Goal: Task Accomplishment & Management: Manage account settings

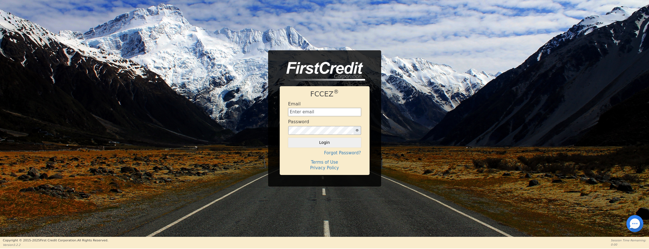
type input "financing@meetinthemiddle.club"
click at [324, 142] on button "Login" at bounding box center [324, 143] width 73 height 10
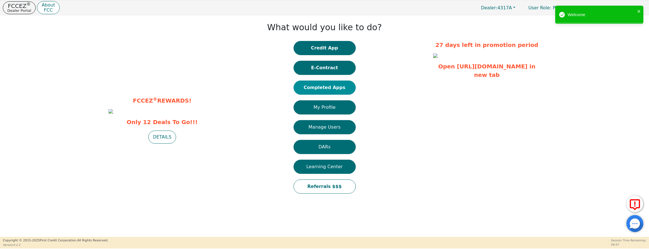
click at [337, 88] on button "Completed Apps" at bounding box center [325, 88] width 62 height 14
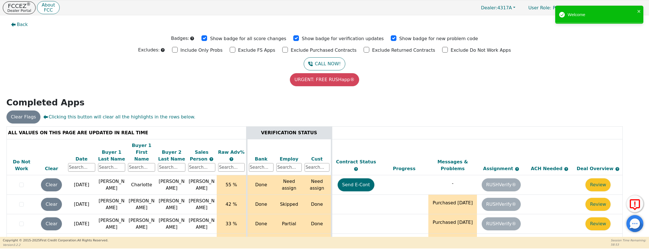
click at [78, 156] on div "Date" at bounding box center [81, 159] width 27 height 7
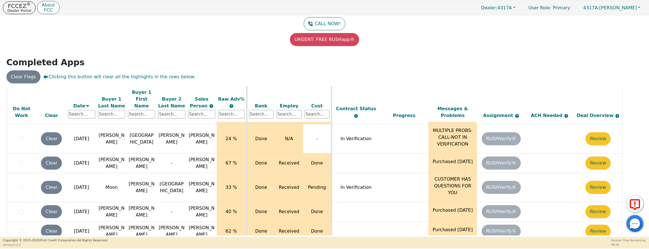
scroll to position [53, 0]
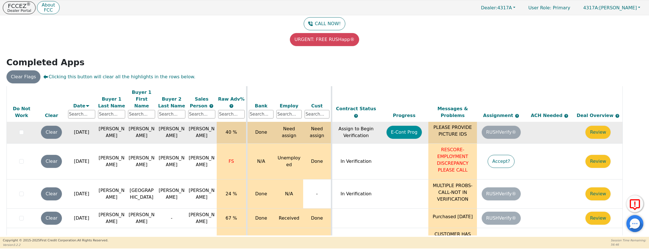
click at [400, 126] on button "E-Cont Prog" at bounding box center [405, 132] width 36 height 13
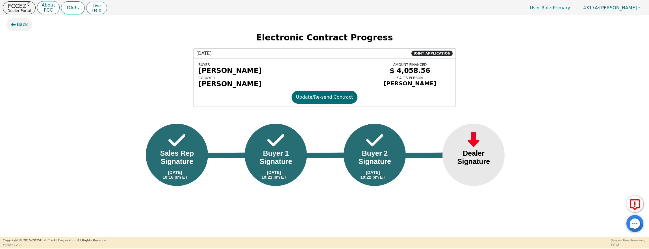
click at [22, 24] on span "Back" at bounding box center [22, 24] width 11 height 7
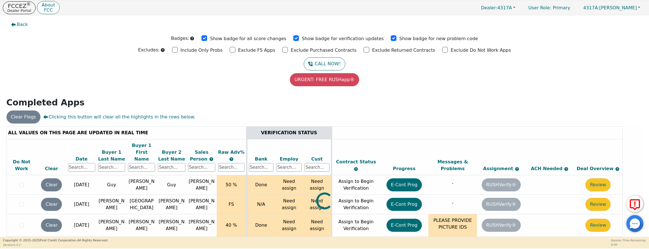
click at [20, 25] on span "Back" at bounding box center [22, 24] width 11 height 7
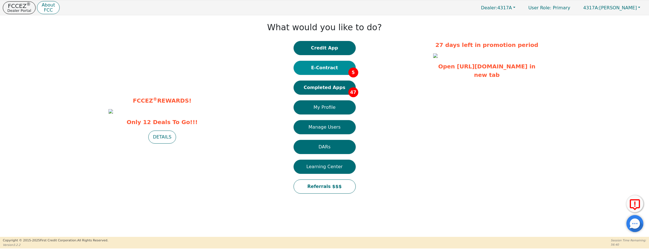
click at [332, 67] on button "E-Contract 5" at bounding box center [325, 68] width 62 height 14
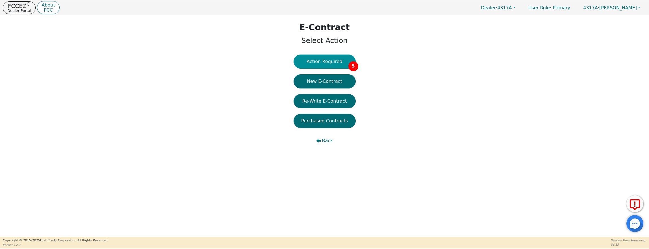
click at [324, 57] on button "Action Required 5" at bounding box center [325, 62] width 62 height 14
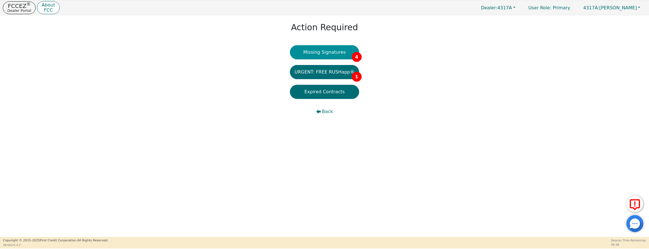
click at [332, 53] on button "Missing Signatures 4" at bounding box center [324, 52] width 69 height 14
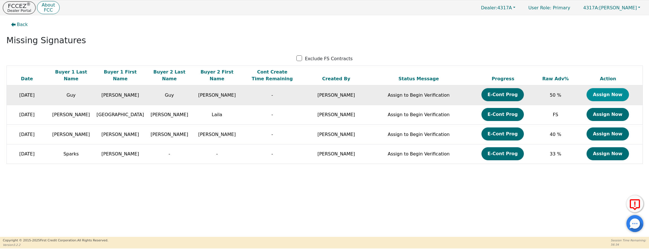
click at [596, 94] on button "Assign Now" at bounding box center [608, 94] width 42 height 13
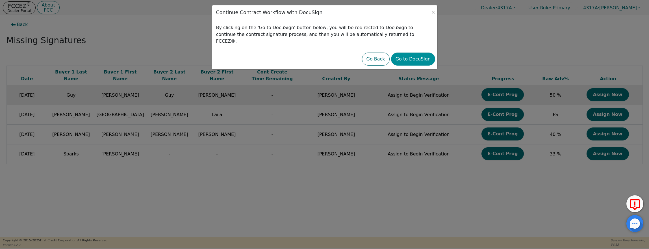
click at [408, 53] on button "Go to DocuSign" at bounding box center [413, 59] width 44 height 13
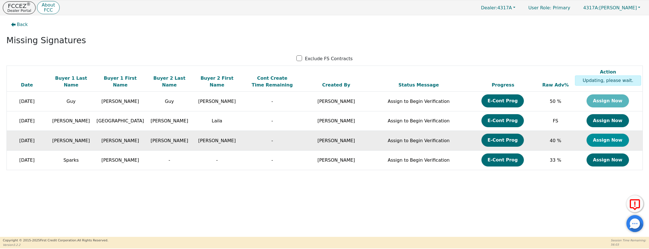
click at [607, 141] on button "Assign Now" at bounding box center [608, 140] width 42 height 13
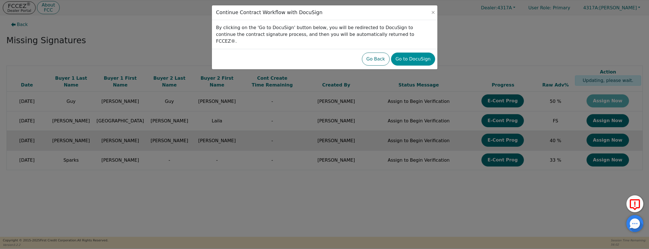
click at [415, 55] on button "Go to DocuSign" at bounding box center [413, 59] width 44 height 13
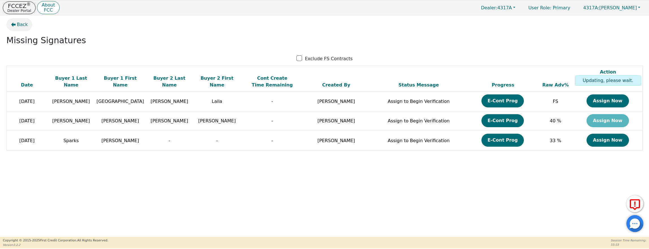
click at [19, 25] on span "Back" at bounding box center [22, 24] width 11 height 7
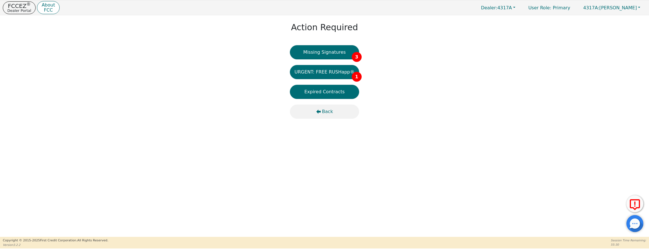
click at [323, 113] on span "Back" at bounding box center [327, 111] width 11 height 7
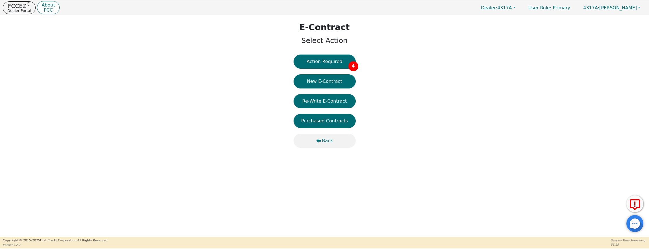
click at [329, 142] on span "Back" at bounding box center [327, 140] width 11 height 7
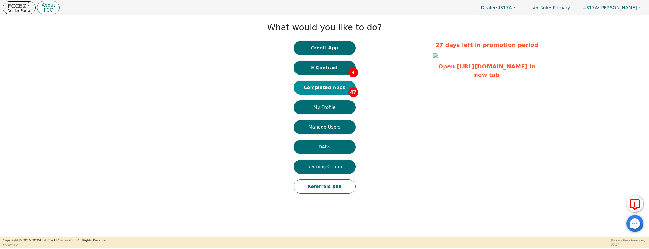
click at [331, 89] on button "Completed Apps 47" at bounding box center [325, 88] width 62 height 14
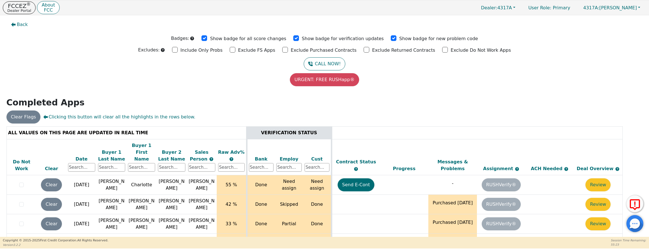
click at [80, 156] on div "Date" at bounding box center [81, 159] width 27 height 7
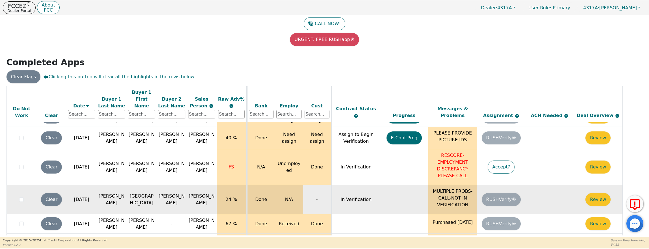
scroll to position [76, 0]
